Goal: Task Accomplishment & Management: Manage account settings

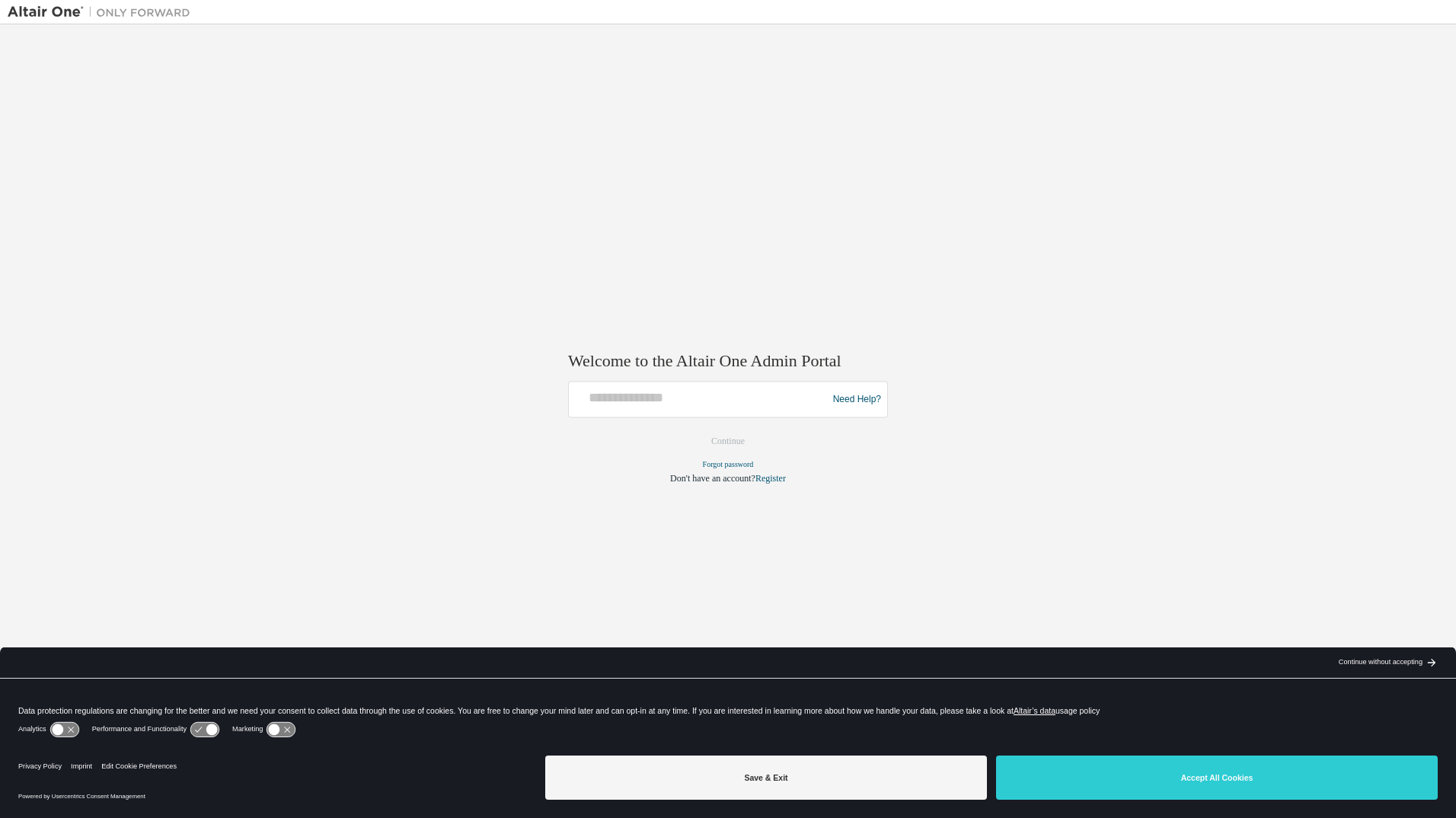
click at [712, 414] on div at bounding box center [700, 399] width 250 height 29
click at [711, 410] on div at bounding box center [700, 399] width 250 height 29
click at [1210, 801] on div "Save & Exit Accept All Cookies" at bounding box center [991, 778] width 892 height 59
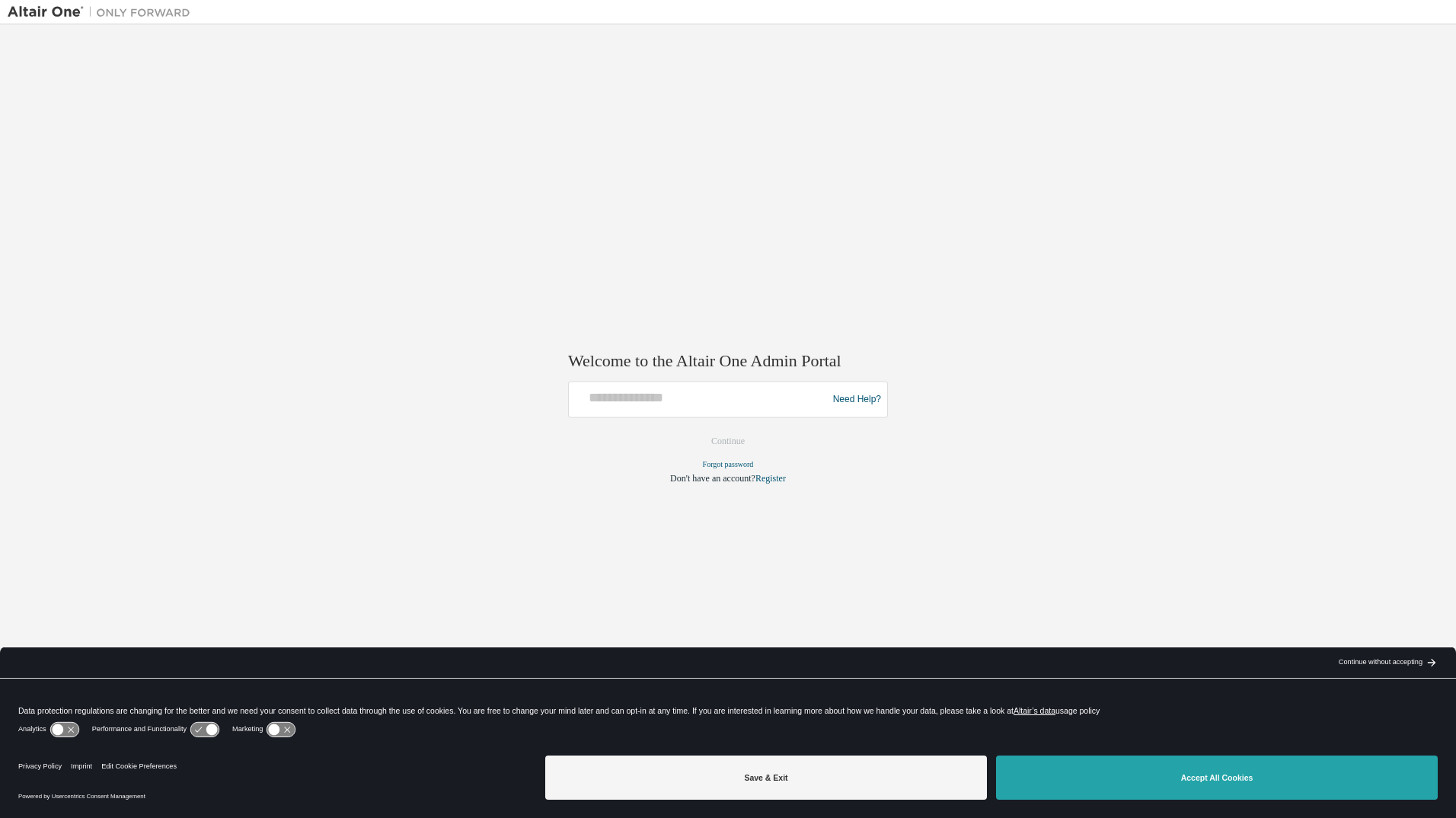
click at [1203, 786] on button "Accept All Cookies" at bounding box center [1216, 777] width 442 height 44
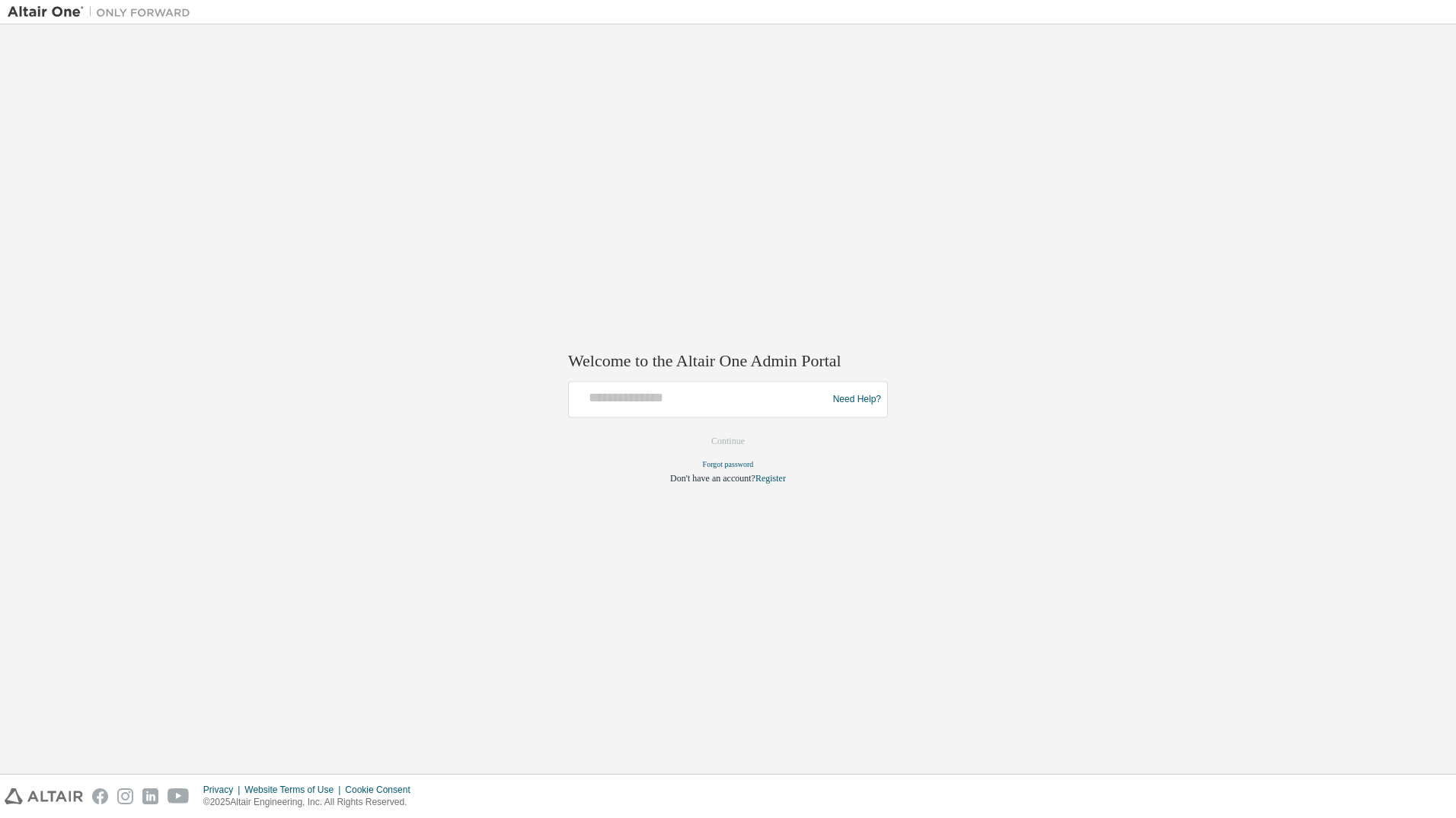
click at [607, 371] on h2 "Welcome to the Altair One Admin Portal" at bounding box center [727, 361] width 320 height 21
click at [611, 394] on input "text" at bounding box center [700, 395] width 250 height 22
type input "*"
